Goal: Ask a question

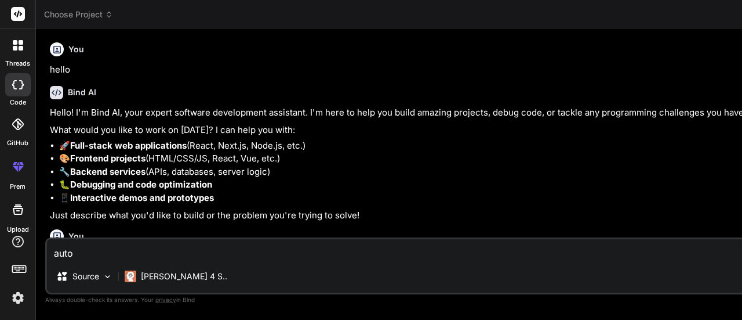
scroll to position [2873, 0]
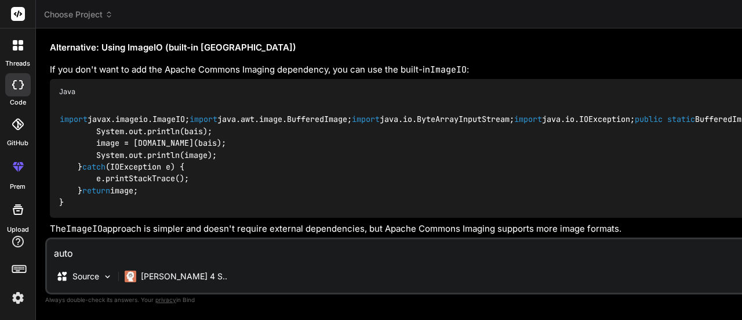
type textarea "auto"
type textarea "x"
type textarea "auto i"
type textarea "x"
type textarea "auto in"
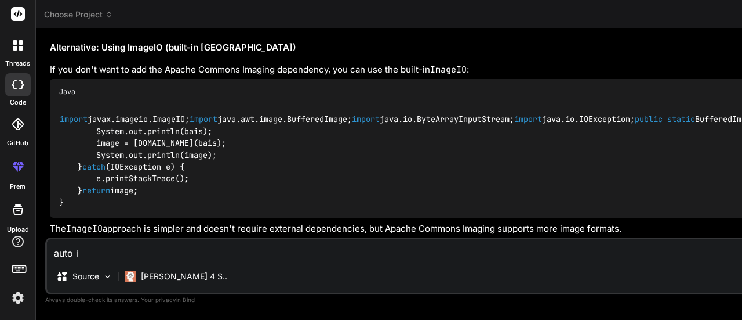
type textarea "x"
type textarea "auto inc"
type textarea "x"
type textarea "auto incr"
type textarea "x"
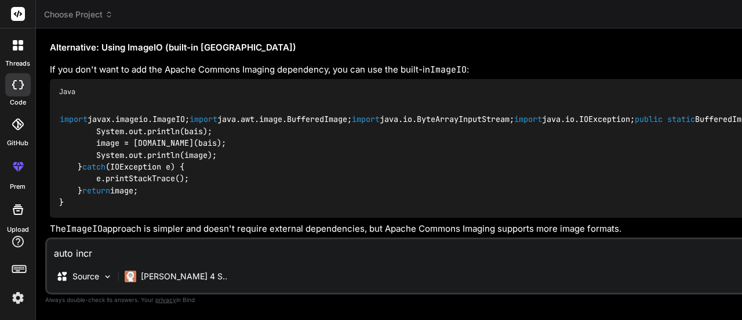
type textarea "auto incre"
type textarea "x"
type textarea "auto increm"
type textarea "x"
type textarea "auto increme"
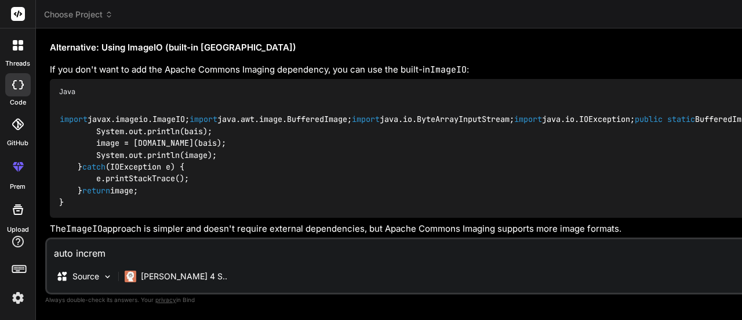
type textarea "x"
type textarea "auto incremen"
type textarea "x"
type textarea "auto increment"
type textarea "x"
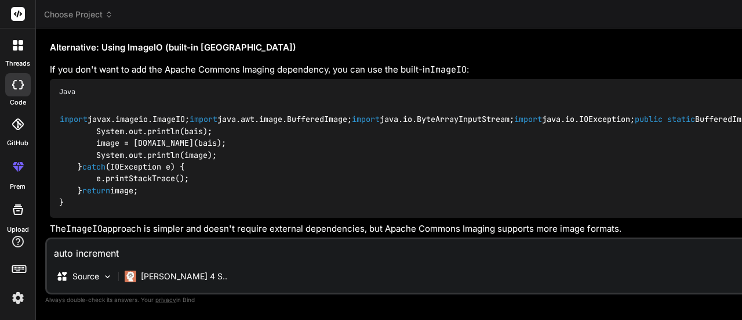
type textarea "auto increment"
type textarea "x"
type textarea "auto increment s"
type textarea "x"
type textarea "auto increment sr"
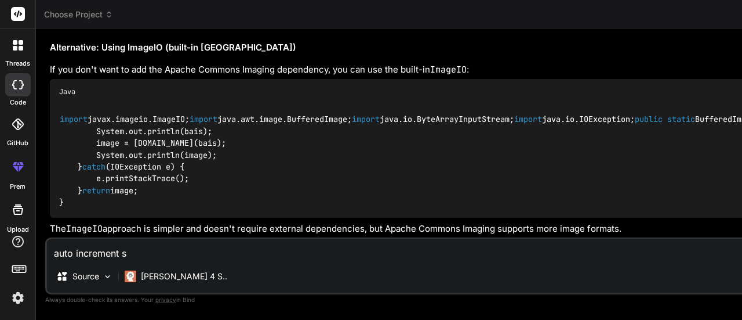
type textarea "x"
type textarea "auto increment sr"
type textarea "x"
type textarea "auto increment sr n"
type textarea "x"
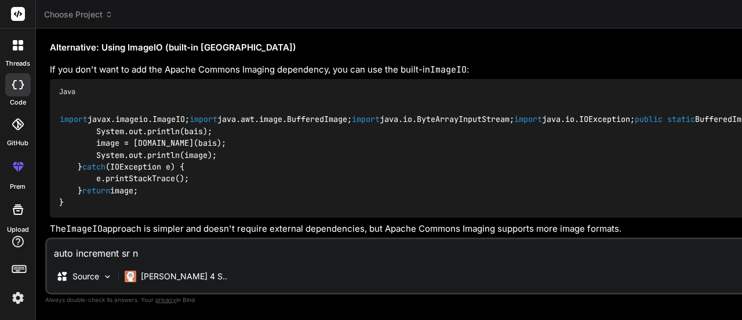
type textarea "auto increment sr no"
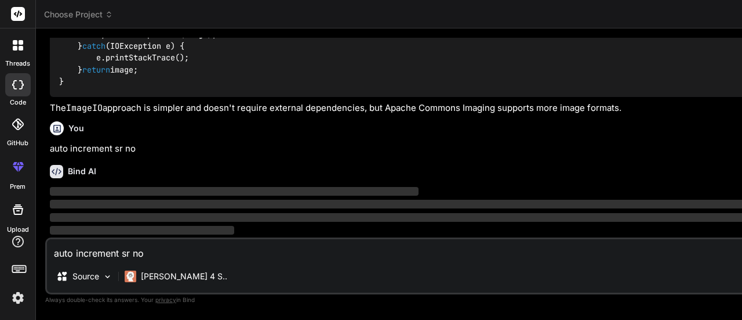
type textarea "x"
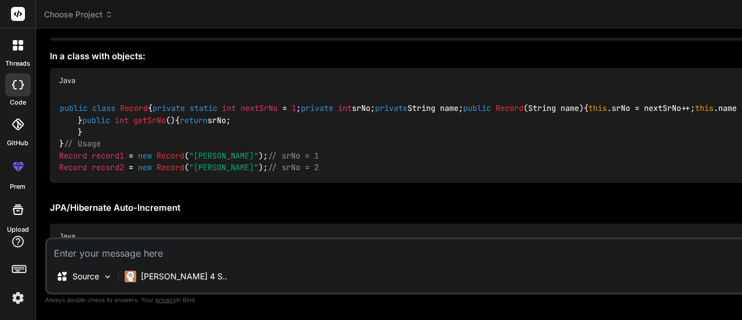
type textarea "x"
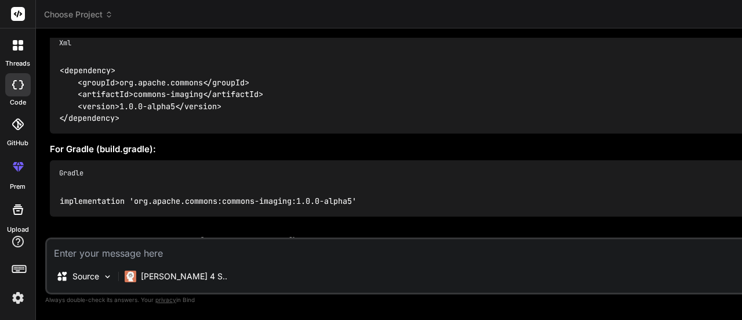
scroll to position [1811, 0]
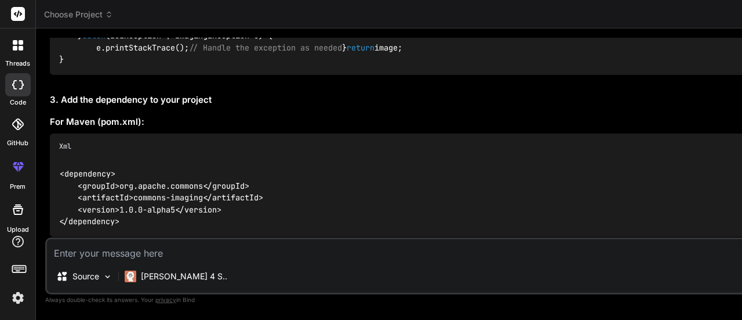
click at [160, 254] on textarea at bounding box center [663, 249] width 1233 height 21
type textarea "i"
type textarea "x"
type textarea "i"
type textarea "x"
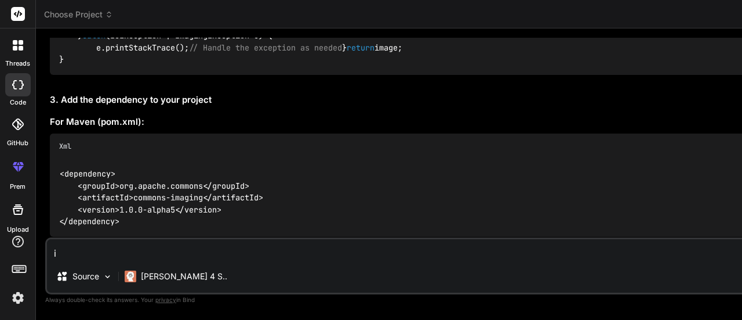
type textarea "i w"
type textarea "x"
type textarea "i wa"
type textarea "x"
type textarea "i wan"
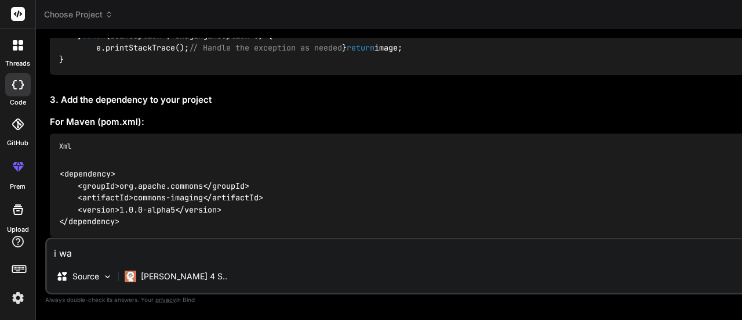
type textarea "x"
type textarea "i want"
type textarea "x"
type textarea "i want"
type textarea "x"
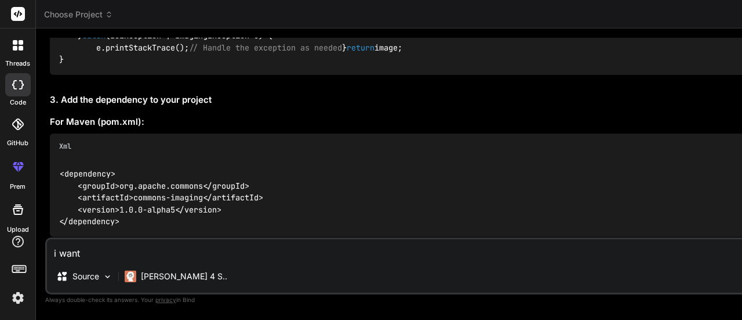
type textarea "i want t"
type textarea "x"
type textarea "i want to"
type textarea "x"
type textarea "i want to"
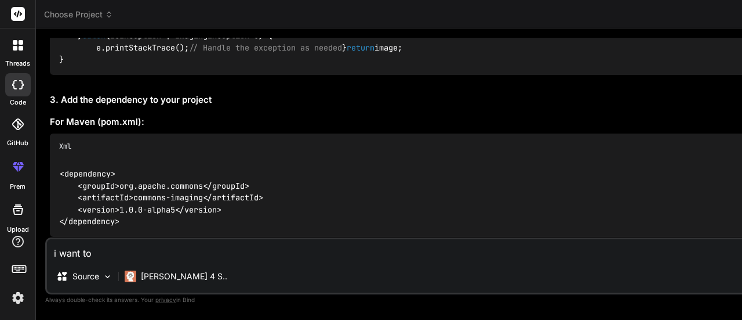
type textarea "x"
type textarea "i want to a"
type textarea "x"
type textarea "i want to au"
type textarea "x"
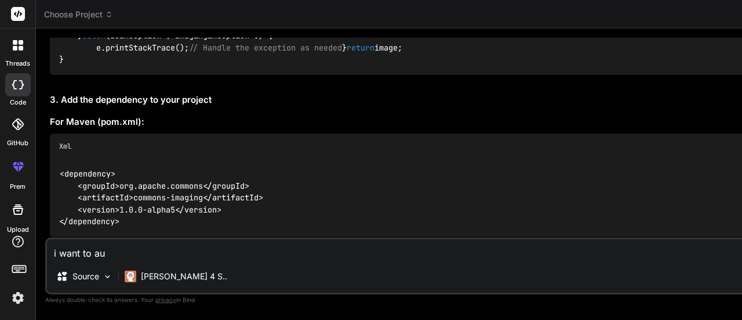
type textarea "i want to aut"
type textarea "x"
type textarea "i want to au"
type textarea "x"
type textarea "i want to a"
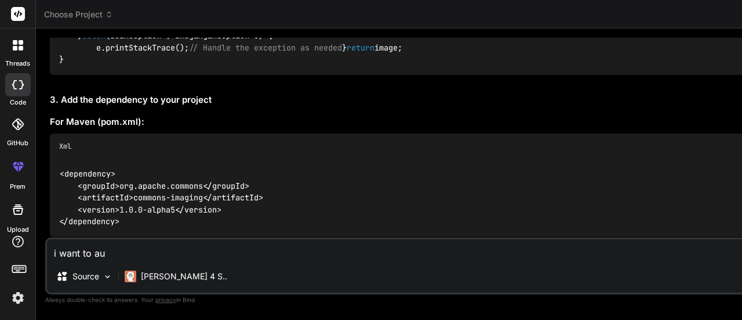
type textarea "x"
type textarea "i want to"
type textarea "x"
type textarea "i want to g"
type textarea "x"
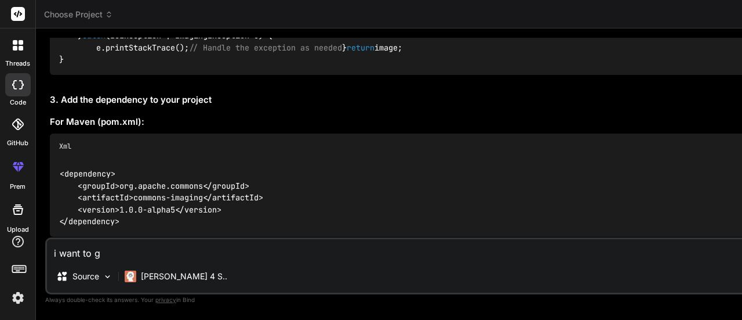
type textarea "i want to ge"
type textarea "x"
type textarea "i want to ger"
type textarea "x"
type textarea "i want to ger"
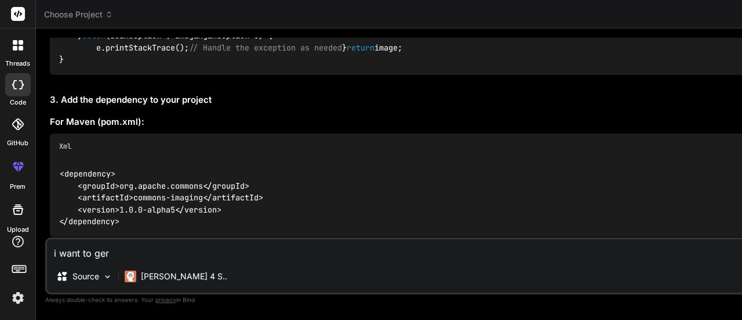
type textarea "x"
type textarea "i want to ger"
type textarea "x"
type textarea "i want to ge"
type textarea "x"
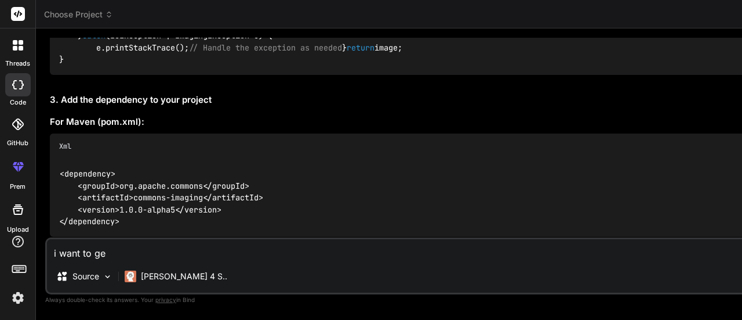
type textarea "i want to get"
type textarea "x"
type textarea "i want to get"
type textarea "x"
type textarea "i want to get a"
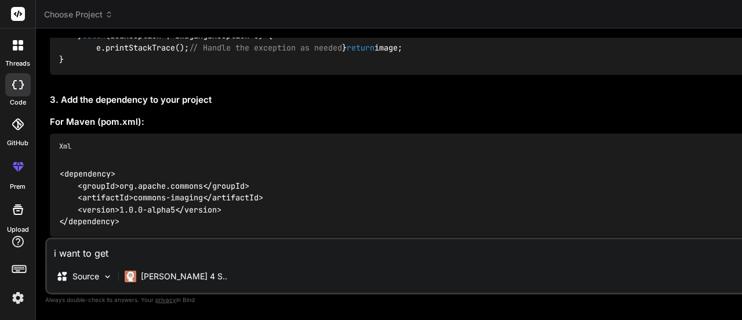
type textarea "x"
type textarea "i want to get au"
type textarea "x"
type textarea "i want to get aut"
type textarea "x"
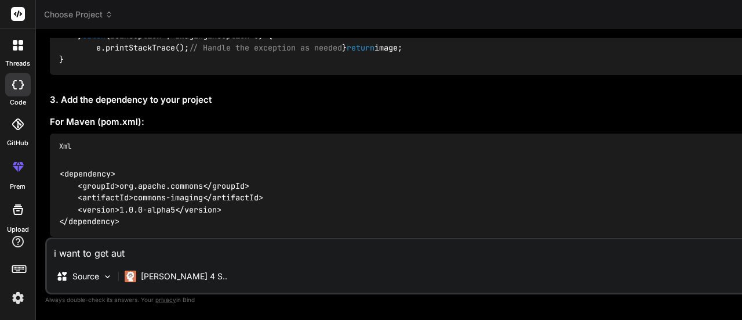
type textarea "i want to get auto"
type textarea "x"
type textarea "i want to get auto"
type textarea "x"
type textarea "i want to get auto i"
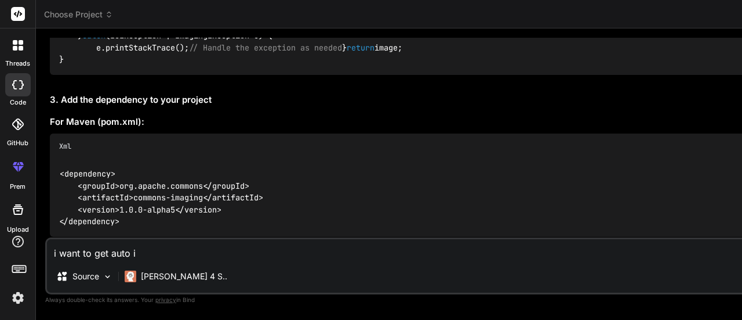
type textarea "x"
type textarea "i want to get auto in"
type textarea "x"
type textarea "i want to get auto inc"
type textarea "x"
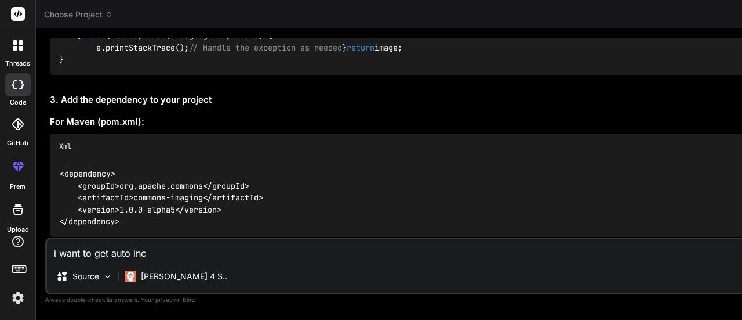
type textarea "i want to get auto incr"
type textarea "x"
type textarea "i want to get auto incre"
type textarea "x"
type textarea "i want to get auto increm"
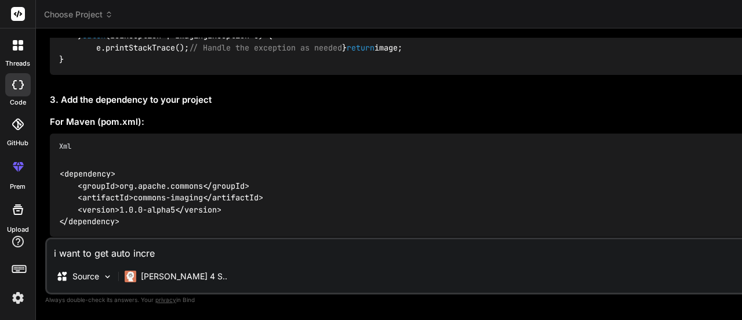
type textarea "x"
type textarea "i want to get auto increme"
type textarea "x"
type textarea "i want to get auto incremen"
type textarea "x"
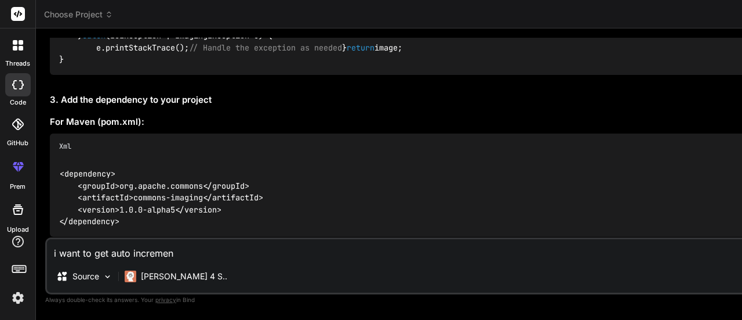
type textarea "i want to get auto increment"
type textarea "x"
type textarea "i want to get auto increment"
type textarea "x"
type textarea "i want to get auto increment n"
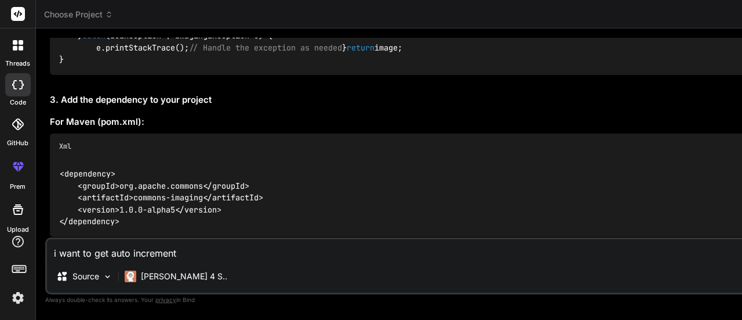
type textarea "x"
type textarea "i want to get auto increment nu"
type textarea "x"
type textarea "i want to get auto increment num"
type textarea "x"
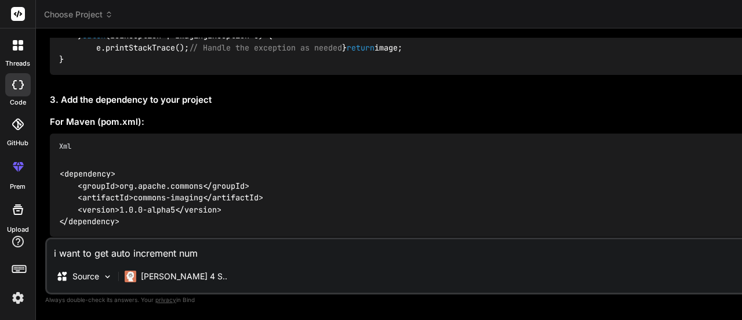
type textarea "i want to get auto increment nu"
type textarea "x"
type textarea "i want to get auto increment n"
type textarea "x"
type textarea "i want to get auto increment"
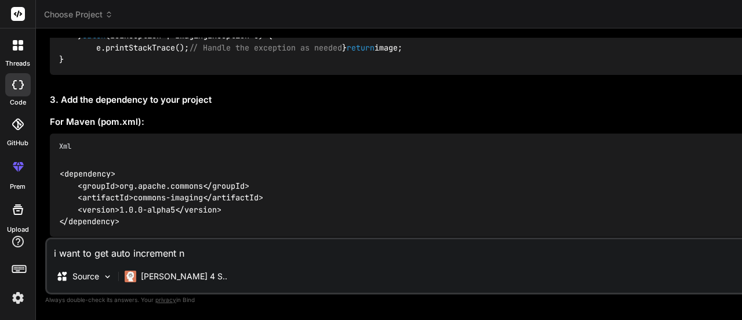
type textarea "x"
type textarea "i want to get auto increment s"
type textarea "x"
type textarea "i want to get auto increment sr"
type textarea "x"
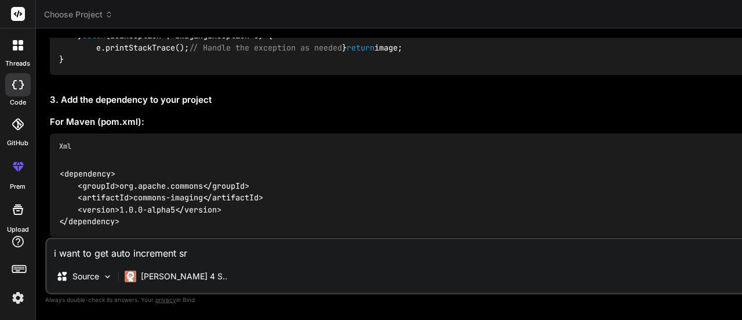
type textarea "i want to get auto increment sr"
type textarea "x"
type textarea "i want to get auto increment sr n"
type textarea "x"
type textarea "i want to get auto increment sr no"
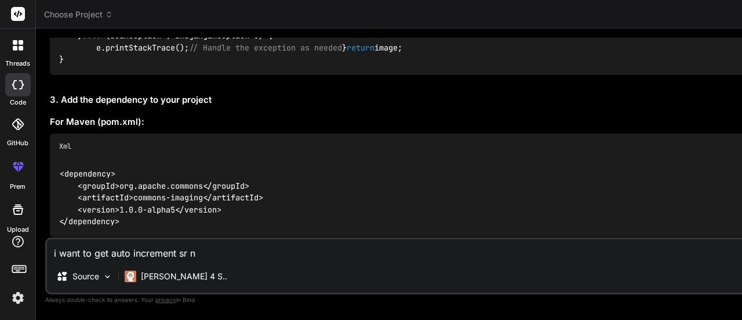
type textarea "x"
type textarea "i want to get auto increment sr no"
type textarea "x"
type textarea "i want to get auto increment sr no i"
type textarea "x"
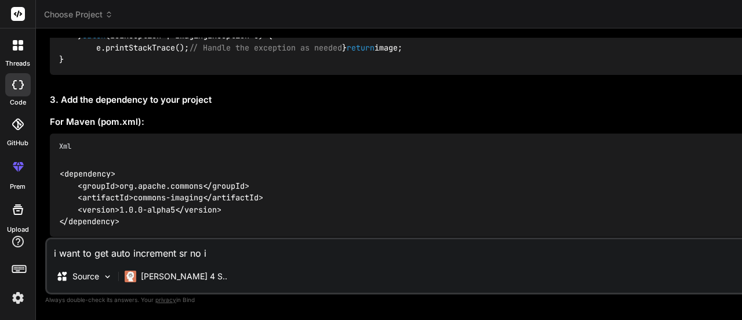
type textarea "i want to get auto increment sr no in"
type textarea "x"
type textarea "i want to get auto increment sr no in"
type textarea "x"
type textarea "i want to get auto increment sr no in e"
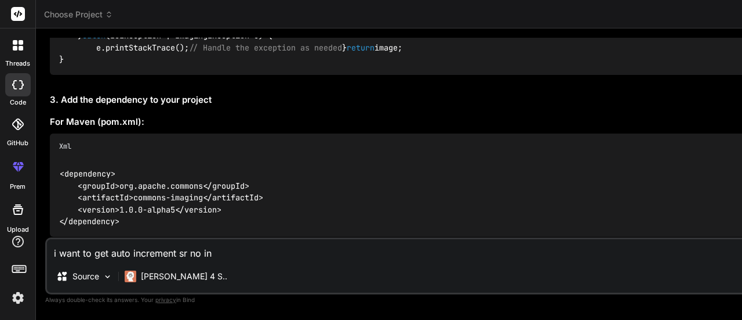
type textarea "x"
type textarea "i want to get auto increment sr no in ex"
type textarea "x"
type textarea "i want to get auto increment sr no in exc"
type textarea "x"
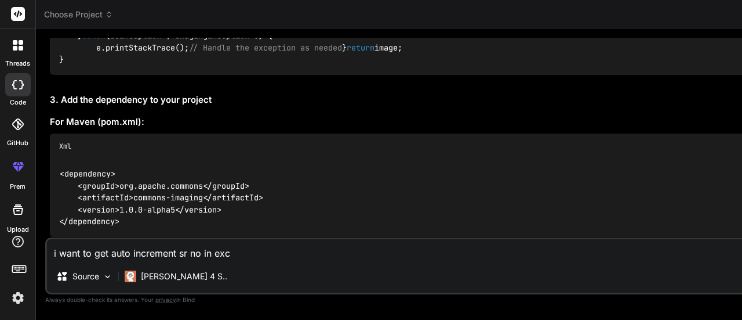
type textarea "i want to get auto increment sr no in exce"
type textarea "x"
type textarea "i want to get auto increment sr no in excel"
type textarea "x"
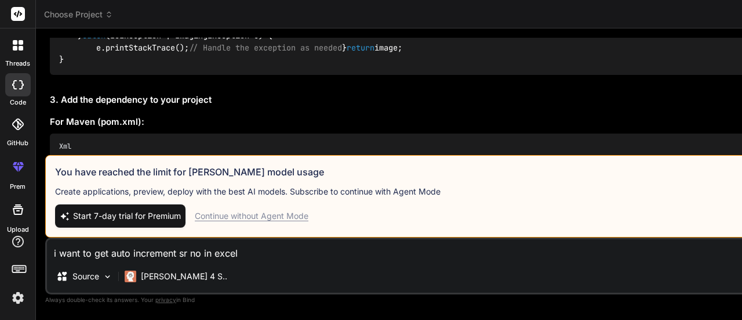
type textarea "i want to get auto increment sr no in excel"
click at [276, 213] on div "Continue without Agent Mode" at bounding box center [252, 216] width 114 height 12
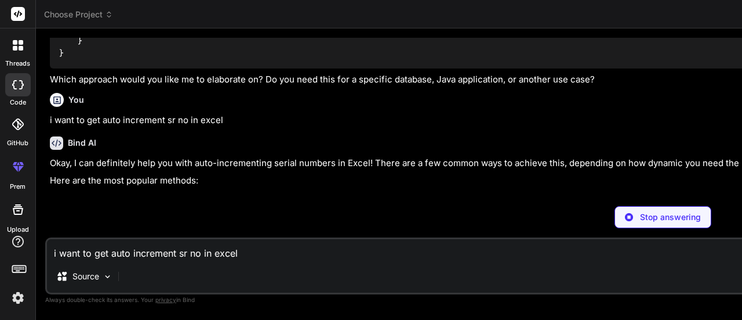
scroll to position [4715, 0]
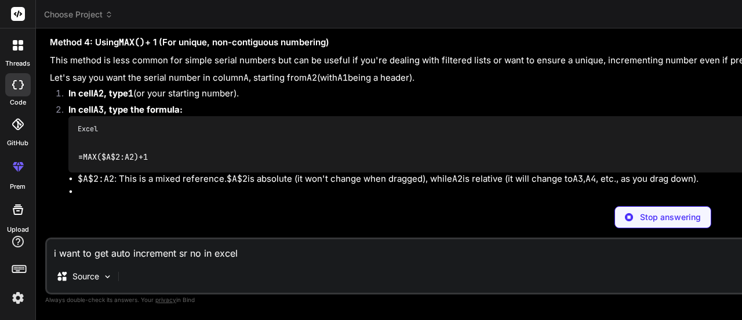
type textarea "x"
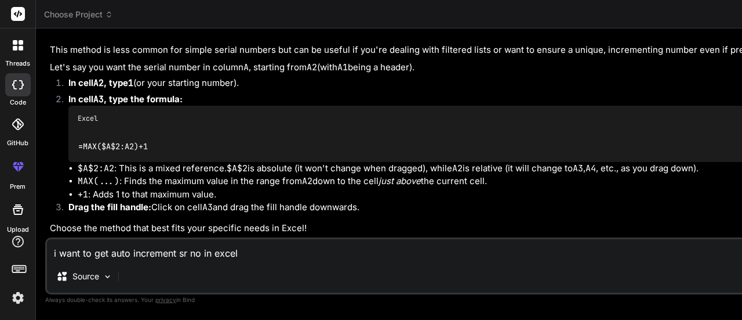
scroll to position [4947, 0]
